Goal: Obtain resource: Download file/media

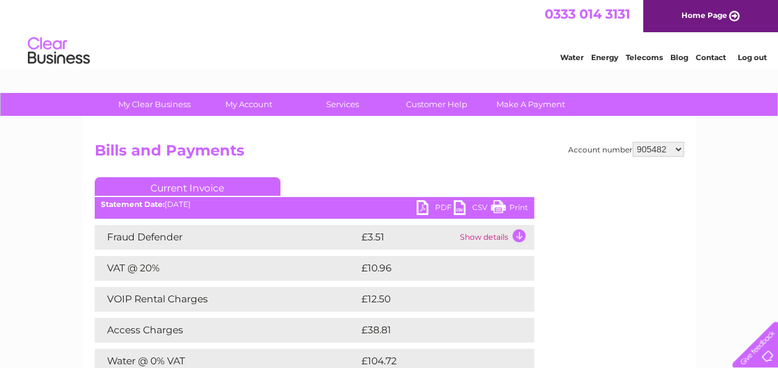
click at [667, 145] on select "905482 905484 923741 994537 1154086" at bounding box center [657, 149] width 51 height 15
select select "905484"
click at [633, 142] on select "905482 905484 923741 994537 1154086" at bounding box center [657, 149] width 51 height 15
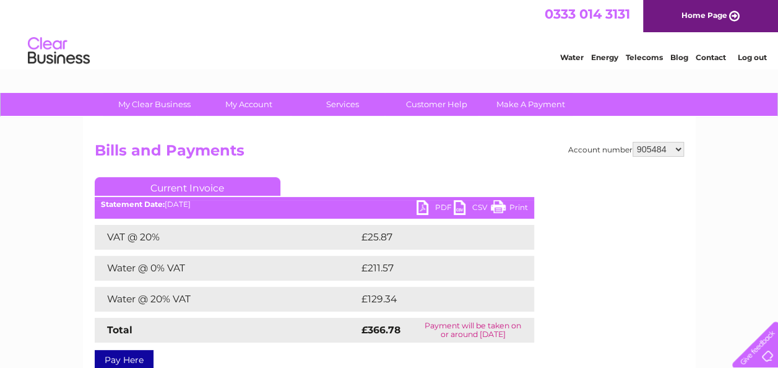
click at [647, 151] on select "905482 905484 923741 994537 1154086" at bounding box center [657, 149] width 51 height 15
click at [649, 147] on select "905482 905484 923741 994537 1154086" at bounding box center [657, 149] width 51 height 15
click at [633, 142] on select "905482 905484 923741 994537 1154086" at bounding box center [657, 149] width 51 height 15
click at [431, 210] on link "PDF" at bounding box center [434, 209] width 37 height 18
click at [646, 145] on select "905482 905484 923741 994537 1154086" at bounding box center [657, 149] width 51 height 15
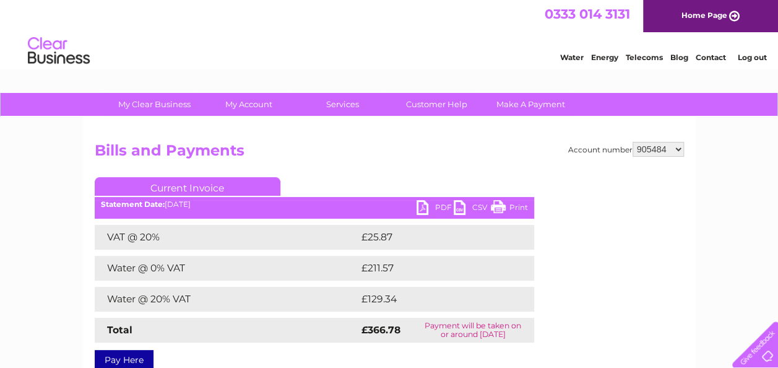
select select "923741"
click at [633, 142] on select "905482 905484 923741 994537 1154086" at bounding box center [657, 149] width 51 height 15
click at [659, 142] on select "905482 905484 923741 994537 1154086" at bounding box center [657, 149] width 51 height 15
click at [633, 142] on select "905482 905484 923741 994537 1154086" at bounding box center [657, 149] width 51 height 15
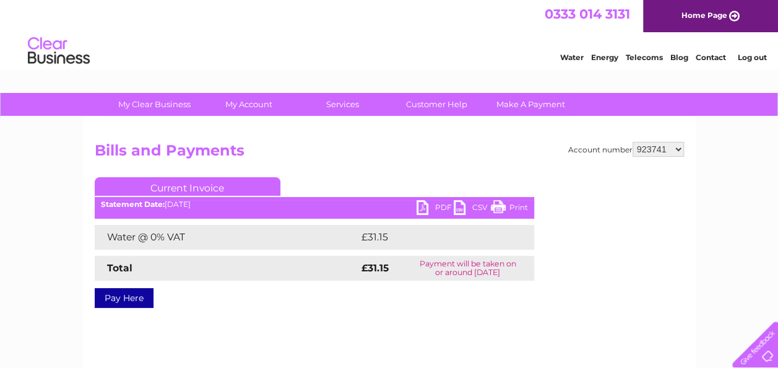
click at [443, 210] on link "PDF" at bounding box center [434, 209] width 37 height 18
click at [663, 147] on select "905482 905484 923741 994537 1154086" at bounding box center [657, 149] width 51 height 15
click at [633, 142] on select "905482 905484 923741 994537 1154086" at bounding box center [657, 149] width 51 height 15
click at [436, 209] on link "PDF" at bounding box center [434, 209] width 37 height 18
click at [660, 147] on select "905482 905484 923741 994537 1154086" at bounding box center [657, 149] width 51 height 15
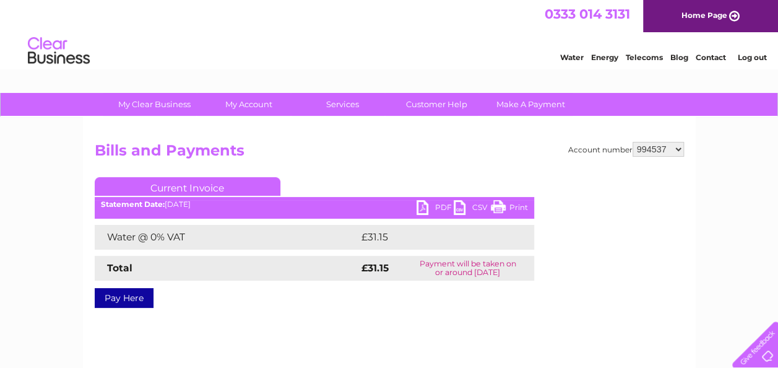
click at [633, 142] on select "905482 905484 923741 994537 1154086" at bounding box center [657, 149] width 51 height 15
click at [394, 168] on div "Account number 905482 905484 923741 994537 1154086 Bills and Payments Current I…" at bounding box center [389, 234] width 589 height 184
click at [650, 141] on div "Account number 905482 905484 923741 994537 1154086 Bills and Payments Current I…" at bounding box center [389, 290] width 613 height 347
click at [654, 150] on select "905482 905484 923741 994537 1154086" at bounding box center [657, 149] width 51 height 15
click at [633, 142] on select "905482 905484 923741 994537 1154086" at bounding box center [657, 149] width 51 height 15
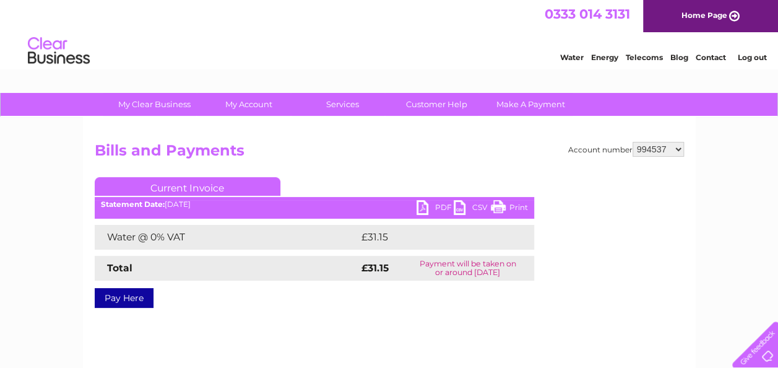
click at [654, 145] on select "905482 905484 923741 994537 1154086" at bounding box center [657, 149] width 51 height 15
select select "923741"
click at [633, 142] on select "905482 905484 923741 994537 1154086" at bounding box center [657, 149] width 51 height 15
click at [661, 150] on select "905482 905484 923741 994537 1154086" at bounding box center [657, 149] width 51 height 15
select select "994537"
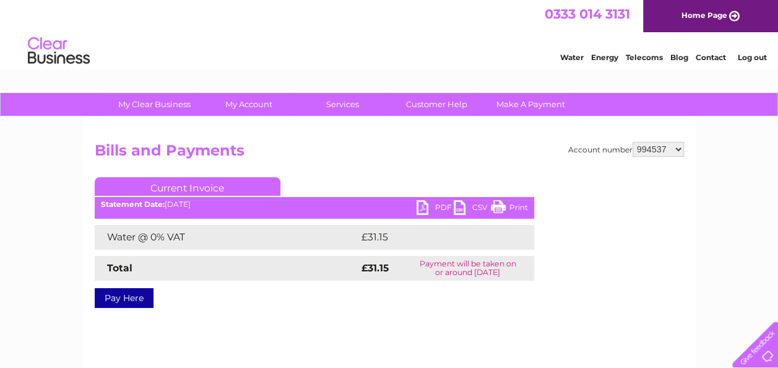
click at [633, 142] on select "905482 905484 923741 994537 1154086" at bounding box center [657, 149] width 51 height 15
click at [426, 207] on link "PDF" at bounding box center [434, 209] width 37 height 18
click at [656, 150] on select "905482 905484 923741 994537 1154086" at bounding box center [657, 149] width 51 height 15
select select "1154086"
click at [633, 142] on select "905482 905484 923741 994537 1154086" at bounding box center [657, 149] width 51 height 15
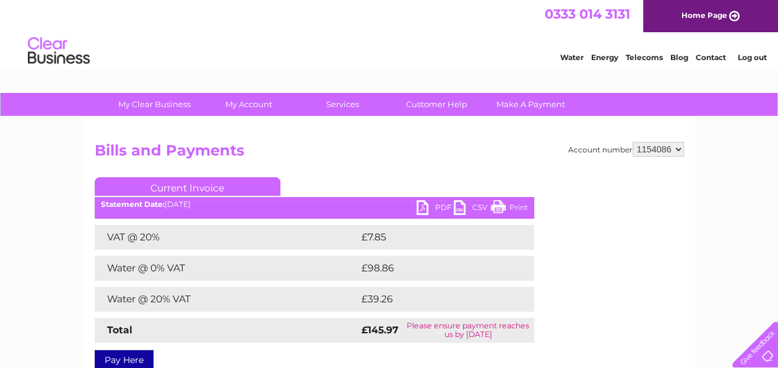
click at [436, 204] on link "PDF" at bounding box center [434, 209] width 37 height 18
click at [450, 51] on div "Water Energy Telecoms Blog Contact Log out" at bounding box center [389, 52] width 778 height 40
click at [442, 211] on link "PDF" at bounding box center [434, 209] width 37 height 18
